Goal: Transaction & Acquisition: Purchase product/service

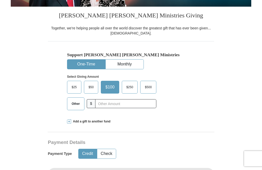
scroll to position [109, 0]
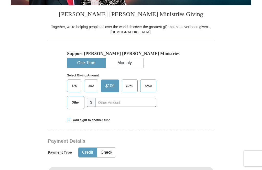
click at [92, 90] on span "$50" at bounding box center [91, 86] width 10 height 8
click at [0, 0] on input "$50" at bounding box center [0, 0] width 0 height 0
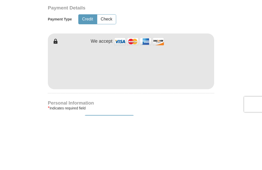
scroll to position [275, 0]
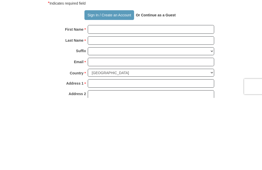
click at [163, 85] on strong "Or Continue as a Guest" at bounding box center [156, 87] width 40 height 4
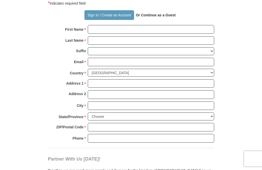
click at [163, 17] on strong "Or Continue as a Guest" at bounding box center [156, 15] width 40 height 4
click at [153, 17] on strong "Or Continue as a Guest" at bounding box center [156, 15] width 40 height 4
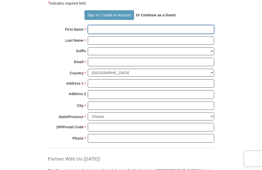
click at [108, 34] on input "First Name *" at bounding box center [151, 29] width 126 height 9
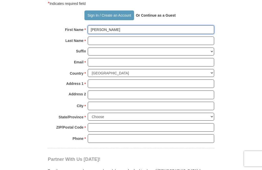
type input "[PERSON_NAME]"
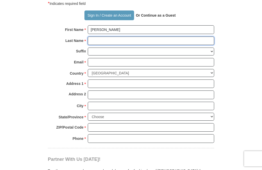
click at [101, 45] on input "Last Name *" at bounding box center [151, 41] width 126 height 9
type input "[PERSON_NAME]"
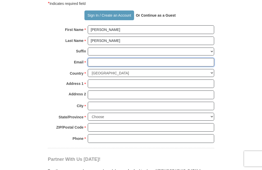
click at [104, 67] on input "Email *" at bounding box center [151, 62] width 126 height 9
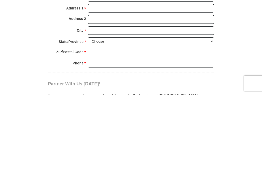
type input "[EMAIL_ADDRESS][DOMAIN_NAME]"
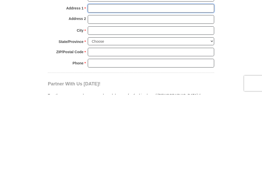
click at [104, 80] on input "Address 1 *" at bounding box center [151, 84] width 126 height 9
type input "[STREET_ADDRESS]"
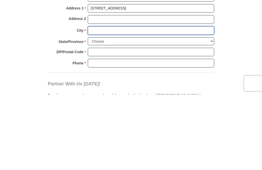
click at [103, 102] on input "City *" at bounding box center [151, 106] width 126 height 9
type input "Moundsview"
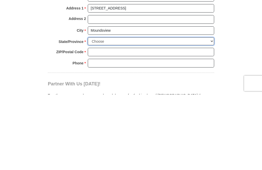
click at [107, 113] on select "Choose [US_STATE] [US_STATE] [US_STATE] [US_STATE] [US_STATE] Armed Forces Amer…" at bounding box center [151, 117] width 126 height 8
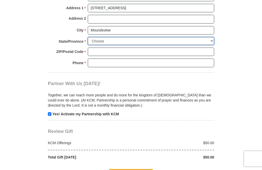
select select "MN"
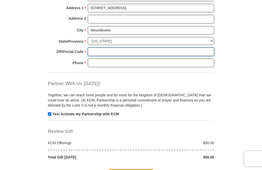
click at [105, 55] on input "ZIP/Postal Code *" at bounding box center [151, 52] width 126 height 9
type input "55112"
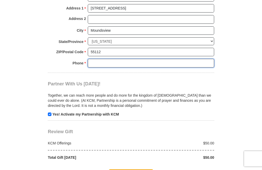
click at [109, 67] on input "Phone * *" at bounding box center [151, 63] width 126 height 9
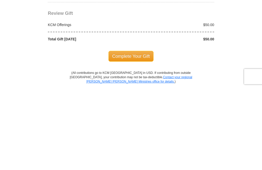
scroll to position [460, 0]
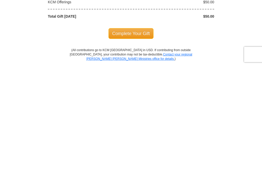
type input "7637170853"
click at [138, 132] on span "Complete Your Gift" at bounding box center [130, 137] width 45 height 11
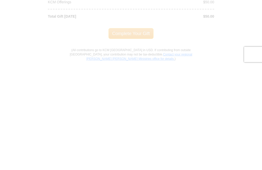
scroll to position [564, 0]
